Goal: Navigation & Orientation: Find specific page/section

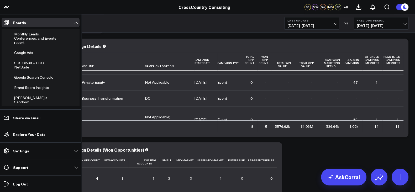
scroll to position [185, 0]
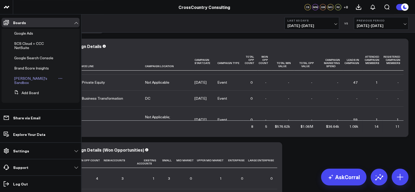
click at [30, 82] on span "[PERSON_NAME]'s Sandbox" at bounding box center [30, 80] width 33 height 9
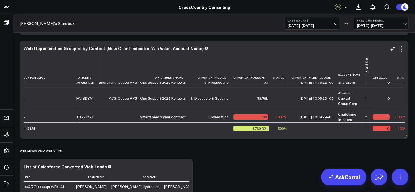
scroll to position [26, 97]
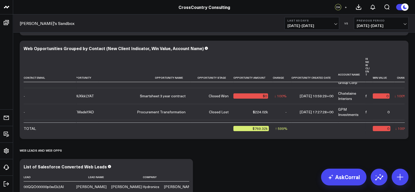
click at [306, 26] on span "[DATE] - [DATE]" at bounding box center [312, 26] width 49 height 4
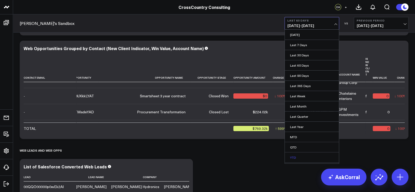
click at [298, 157] on link "YTD" at bounding box center [312, 158] width 54 height 10
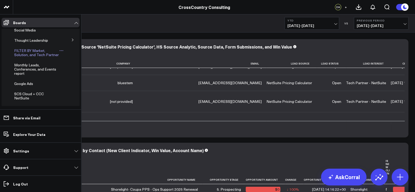
scroll to position [185, 0]
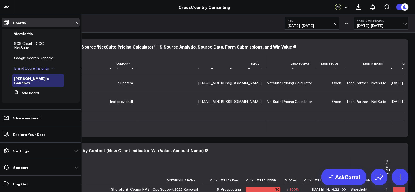
click at [30, 70] on span "Brand Score Insights" at bounding box center [31, 68] width 35 height 5
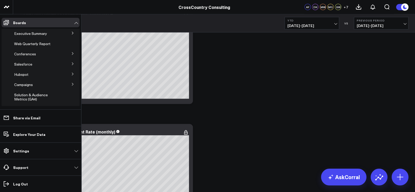
click at [71, 54] on icon at bounding box center [72, 53] width 3 height 3
click at [67, 71] on button at bounding box center [73, 73] width 14 height 8
click at [32, 78] on span "Salesforce Marketing Dashboard (2025)" at bounding box center [35, 75] width 36 height 9
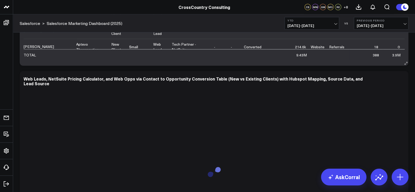
scroll to position [1948, 0]
